Goal: Find specific page/section: Find specific page/section

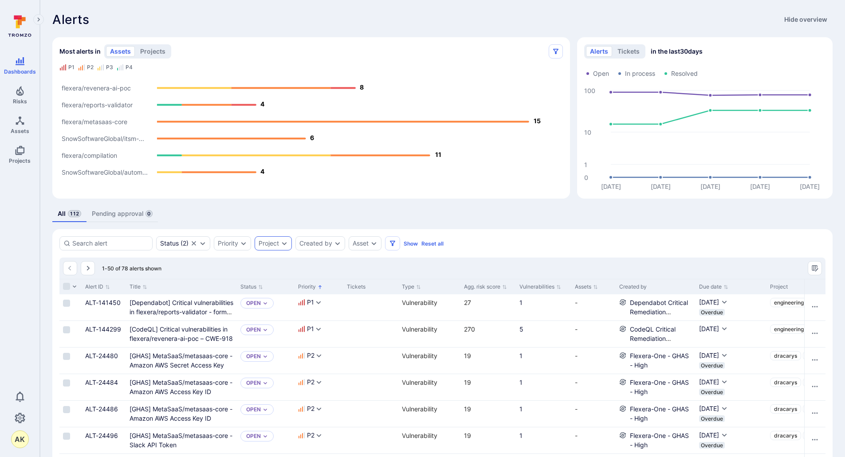
click at [283, 243] on icon "Expand dropdown" at bounding box center [284, 243] width 7 height 7
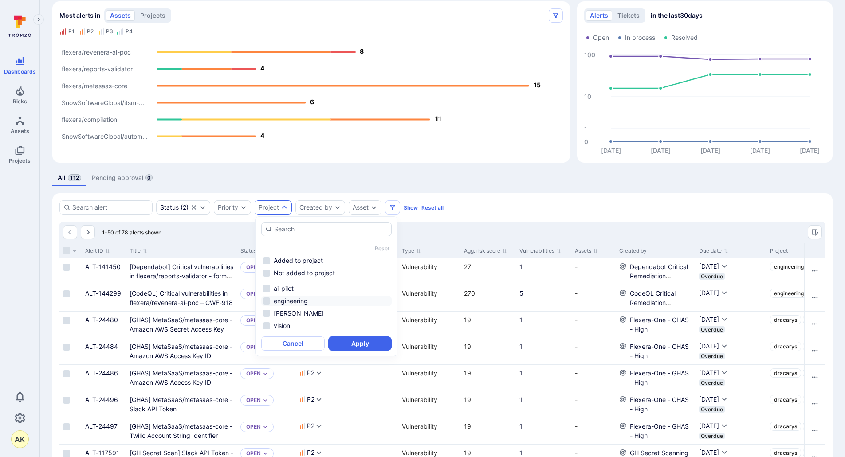
scroll to position [44, 0]
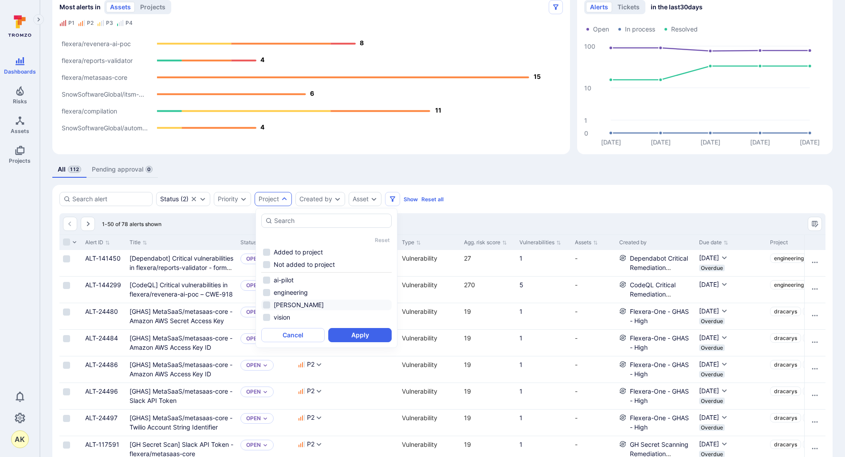
click at [274, 305] on li "[PERSON_NAME]" at bounding box center [326, 305] width 130 height 11
click at [348, 332] on button "Apply" at bounding box center [359, 335] width 63 height 14
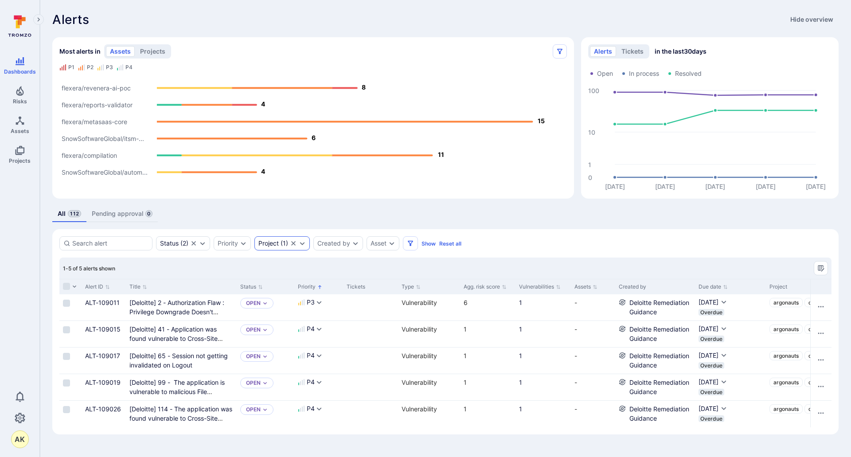
click at [293, 243] on icon "Clear selection" at bounding box center [293, 243] width 4 height 4
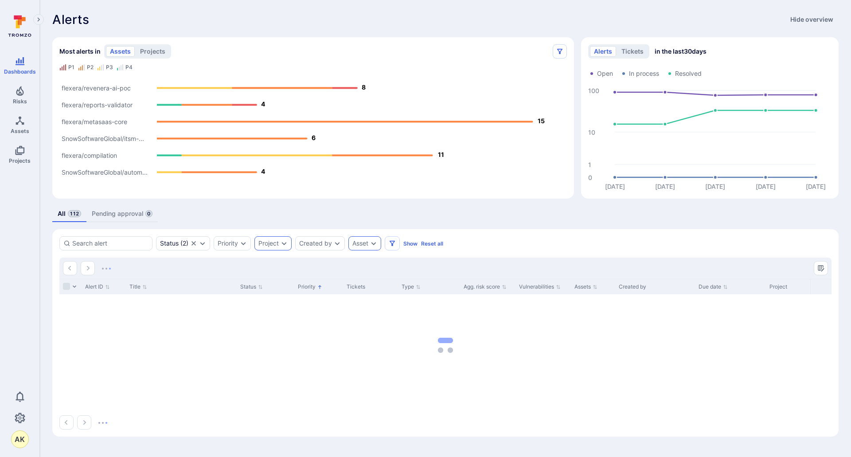
click at [369, 247] on div "Asset" at bounding box center [364, 243] width 33 height 14
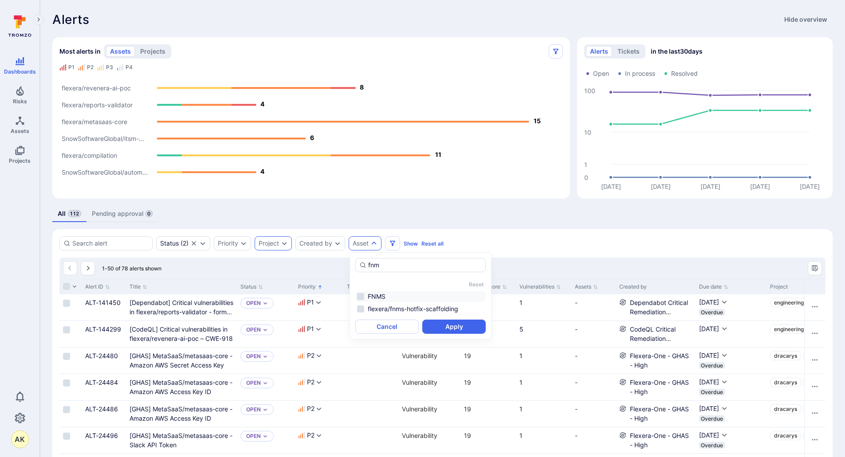
click at [364, 296] on li "FNMS" at bounding box center [420, 296] width 130 height 11
type input "fnm"
click at [442, 328] on button "Apply" at bounding box center [453, 327] width 63 height 14
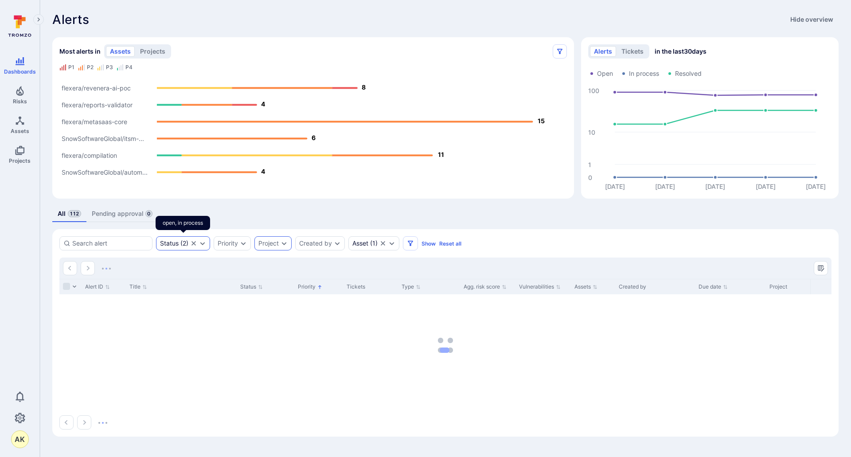
click at [202, 246] on icon "Expand dropdown" at bounding box center [202, 243] width 7 height 7
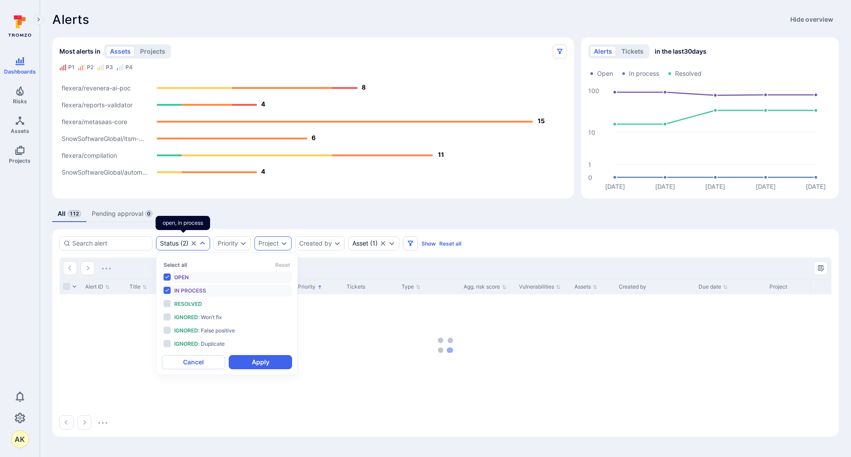
scroll to position [7, 0]
